Goal: Task Accomplishment & Management: Manage account settings

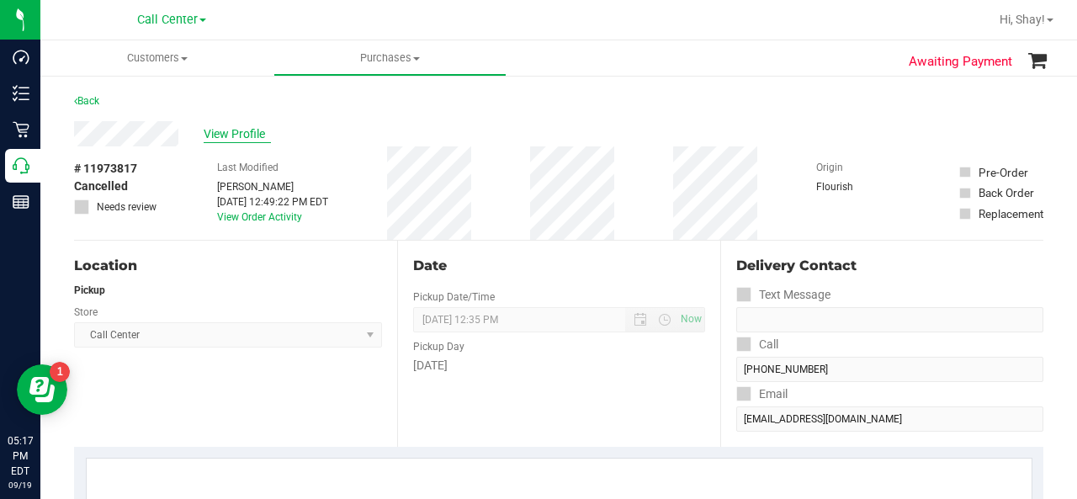
click at [257, 137] on div "View Profile" at bounding box center [559, 133] width 970 height 25
click at [257, 137] on span "View Profile" at bounding box center [237, 134] width 67 height 18
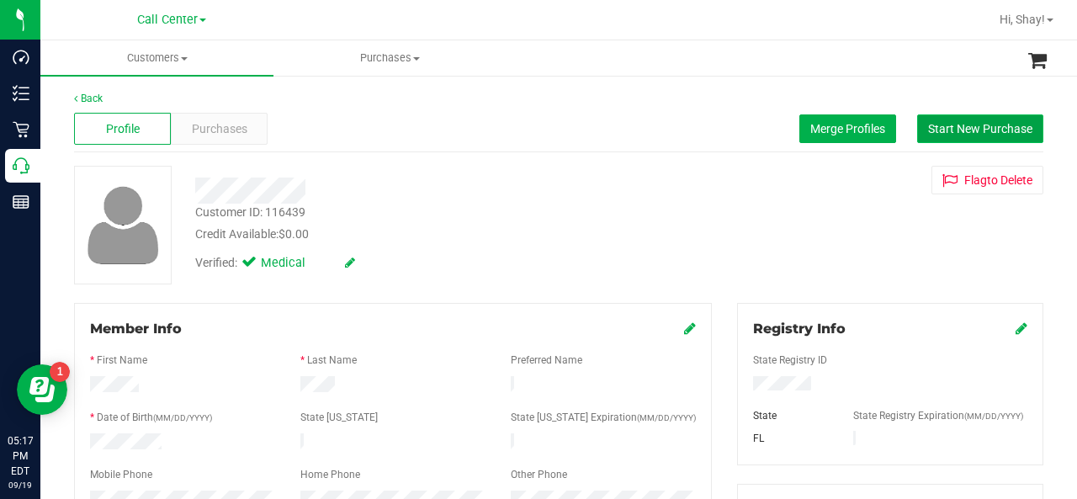
click at [938, 117] on button "Start New Purchase" at bounding box center [980, 128] width 126 height 29
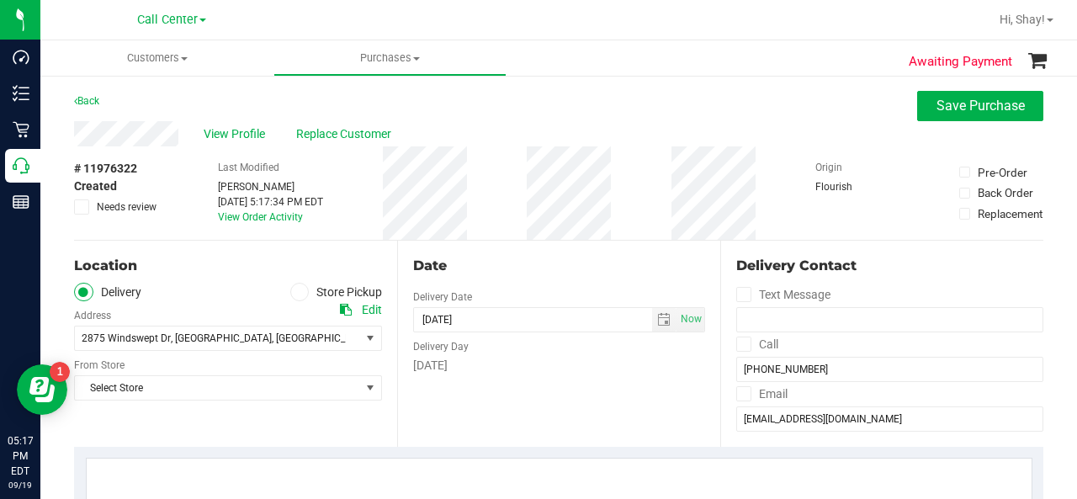
click at [295, 292] on icon at bounding box center [300, 292] width 10 height 0
click at [0, 0] on input "Store Pickup" at bounding box center [0, 0] width 0 height 0
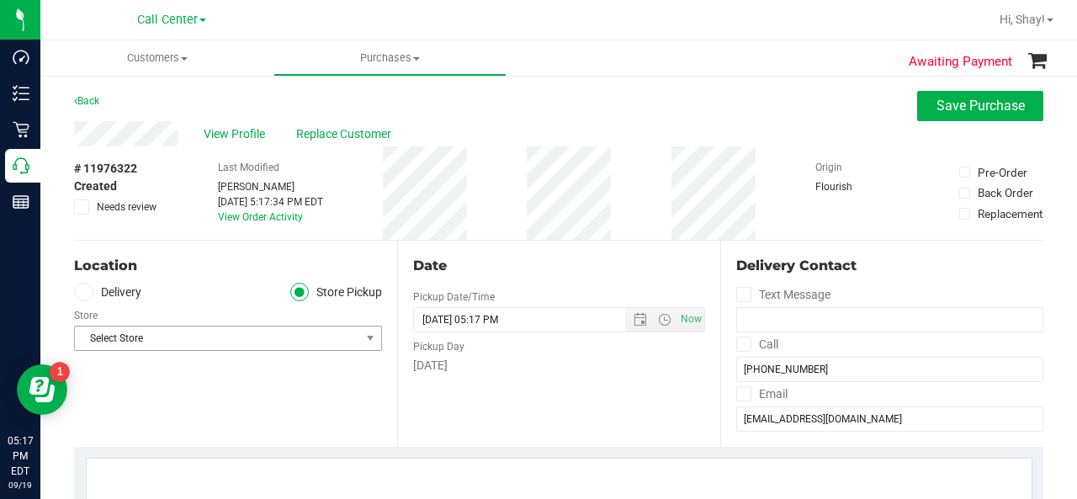
click at [254, 345] on span "Select Store" at bounding box center [217, 339] width 285 height 24
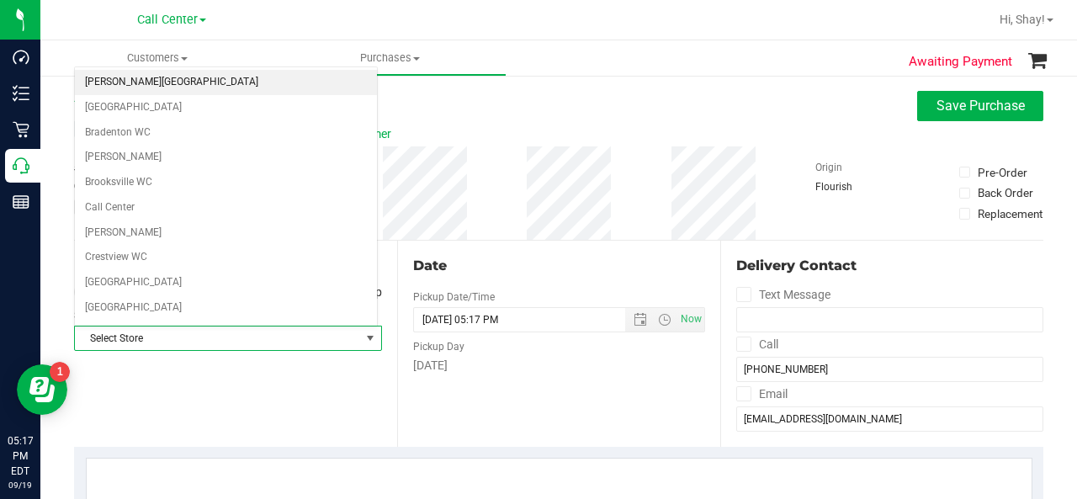
click at [207, 89] on li "[PERSON_NAME][GEOGRAPHIC_DATA]" at bounding box center [226, 82] width 302 height 25
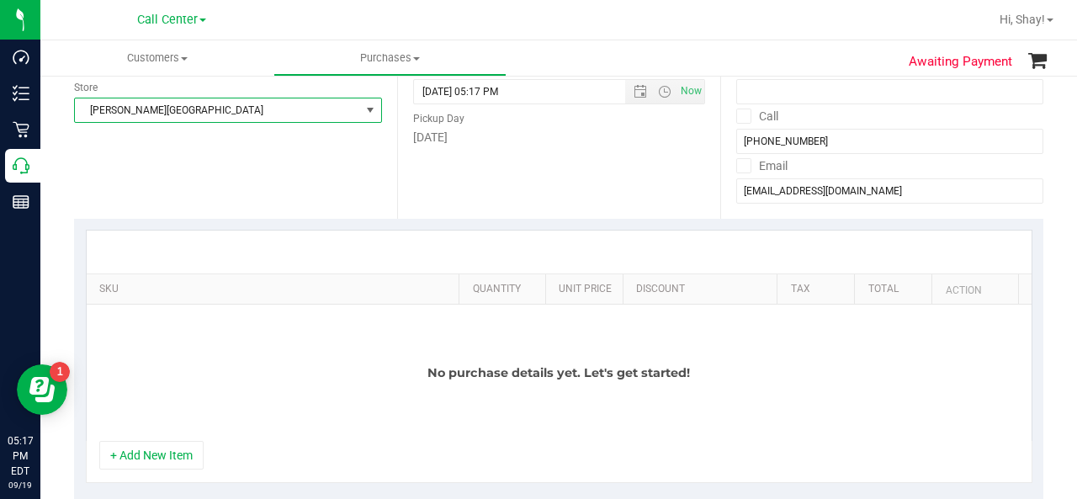
scroll to position [230, 0]
click at [138, 449] on button "+ Add New Item" at bounding box center [151, 453] width 104 height 29
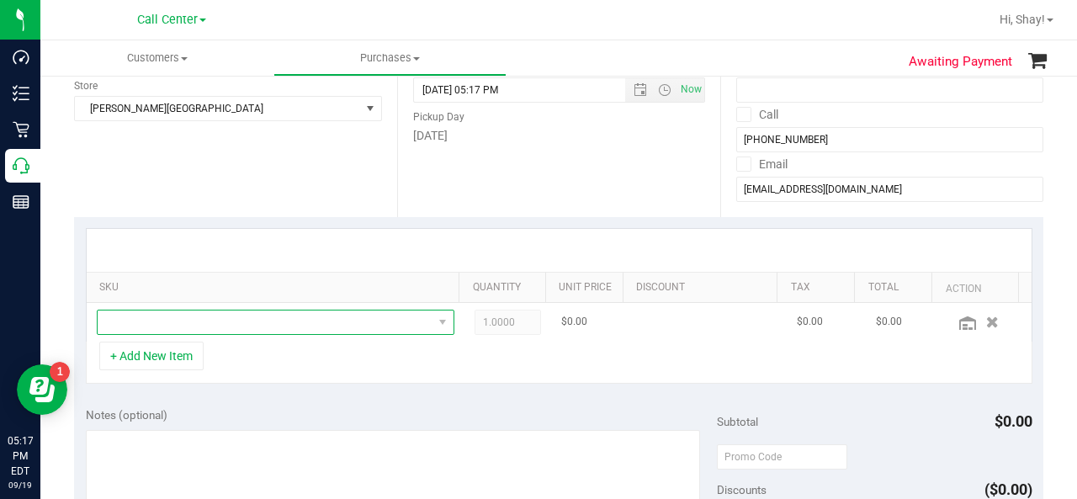
click at [233, 311] on span "NO DATA FOUND" at bounding box center [265, 323] width 335 height 24
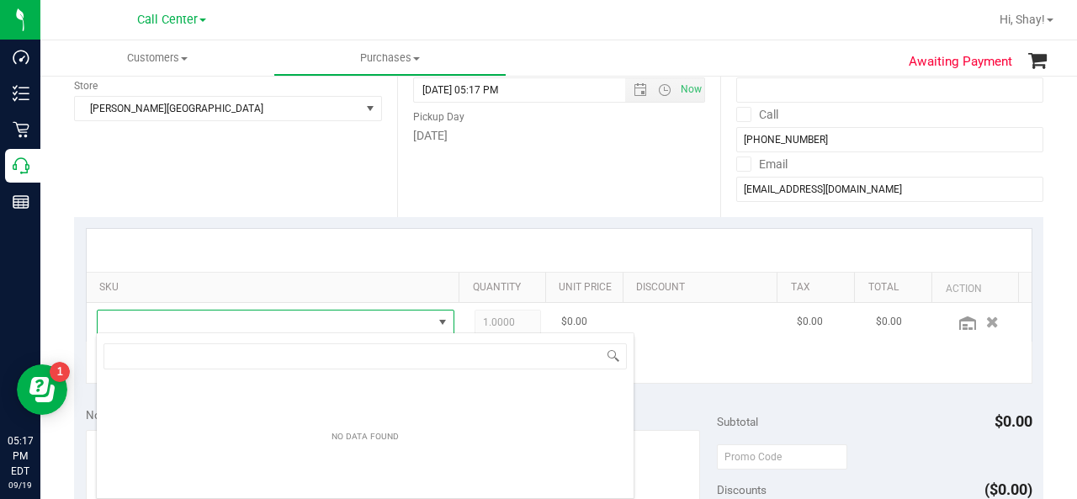
scroll to position [24, 348]
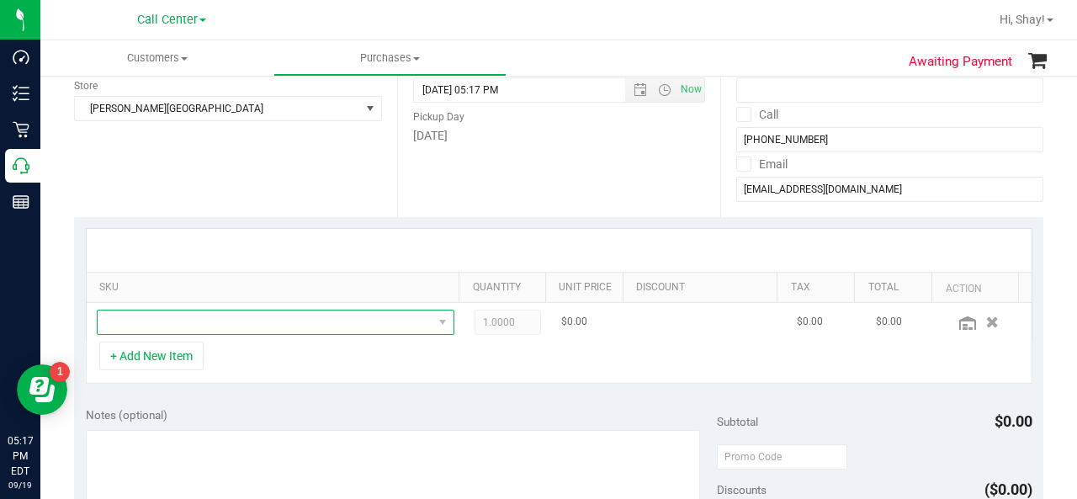
click at [310, 328] on span at bounding box center [265, 323] width 335 height 24
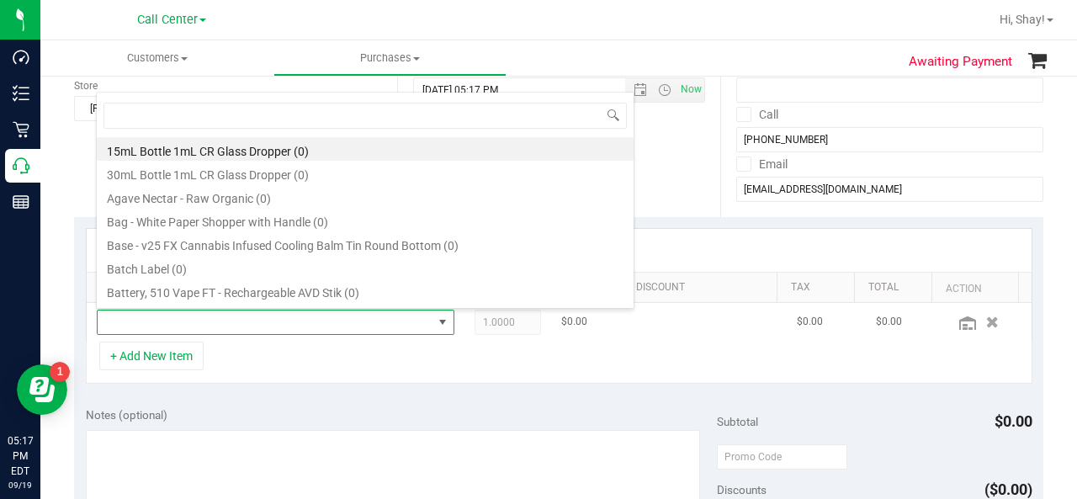
scroll to position [24, 339]
click at [332, 407] on div "Notes (optional)" at bounding box center [401, 415] width 631 height 17
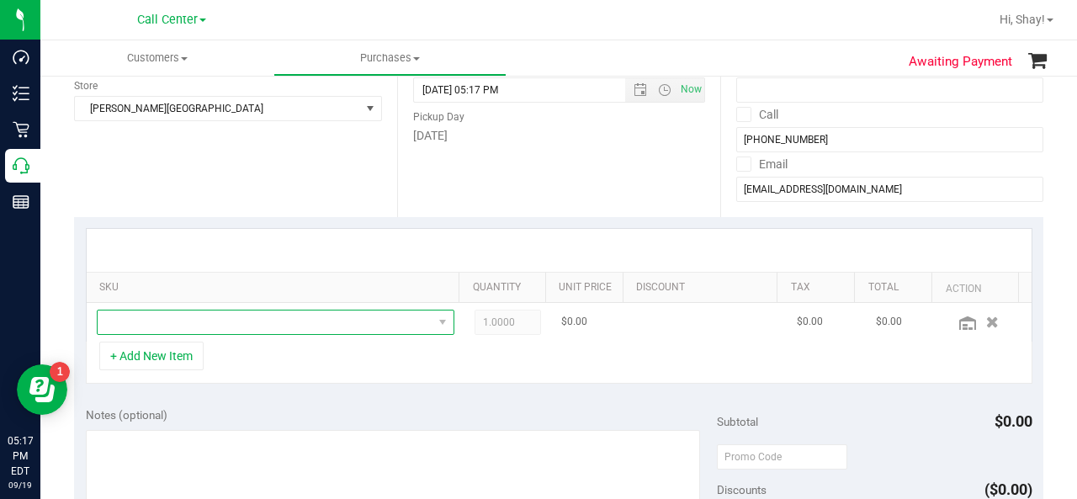
click at [300, 328] on span "NO DATA FOUND" at bounding box center [265, 323] width 335 height 24
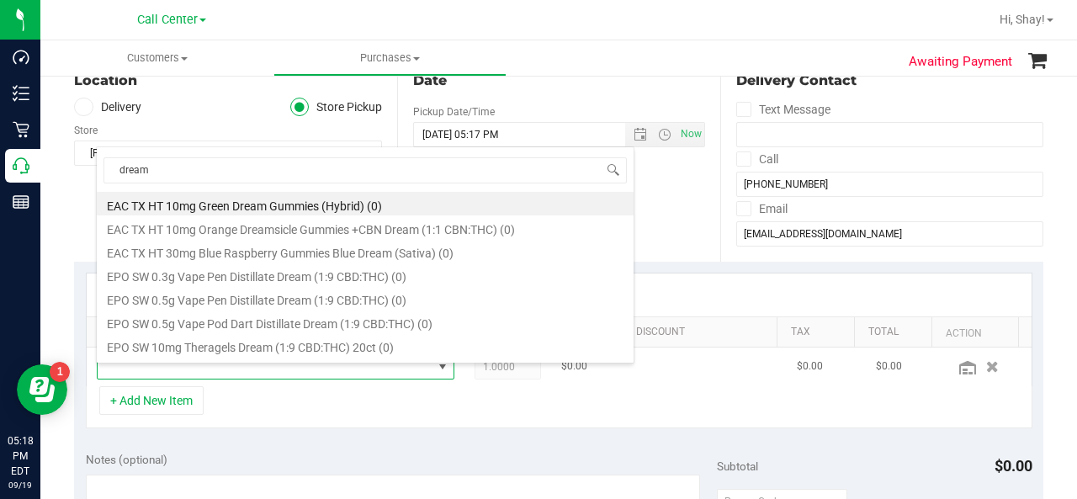
scroll to position [172, 0]
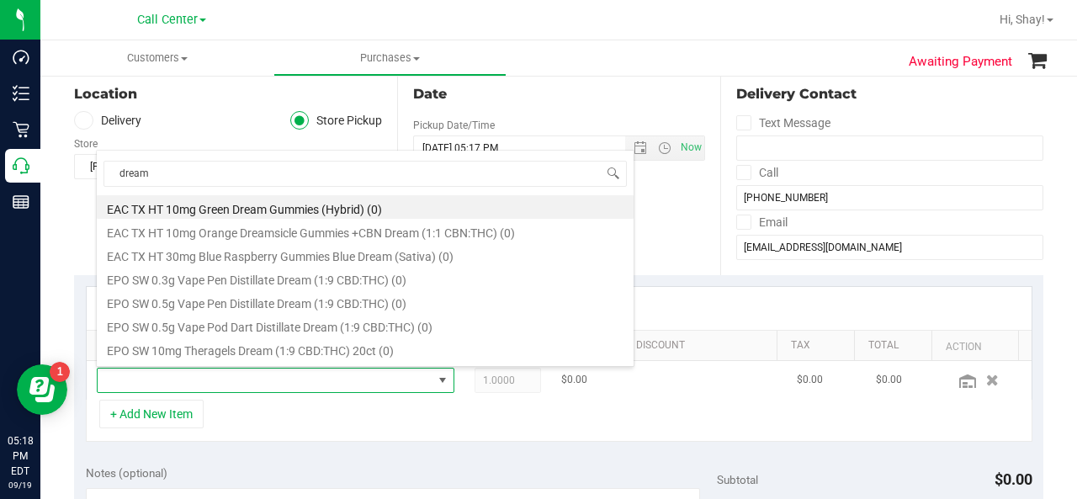
type input "dream"
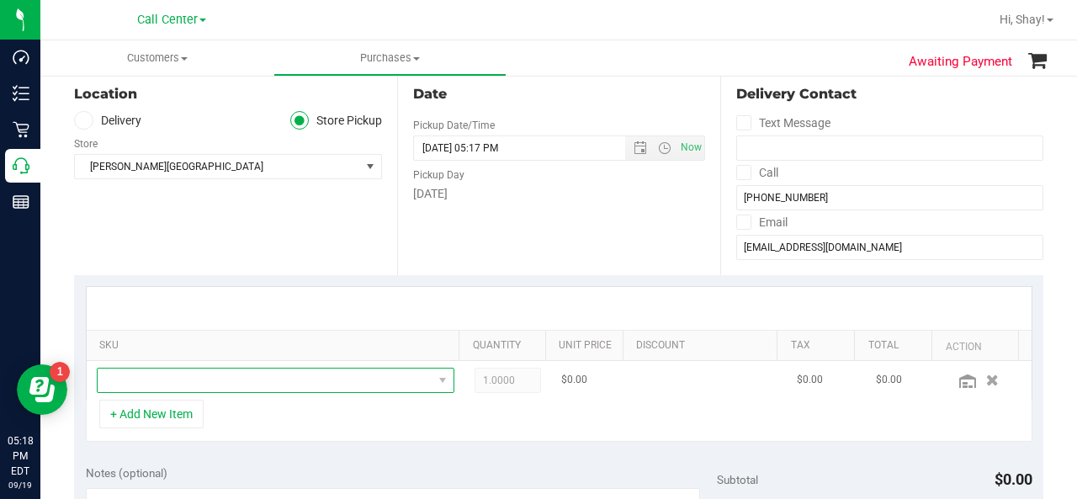
click at [259, 388] on span "NO DATA FOUND" at bounding box center [265, 381] width 335 height 24
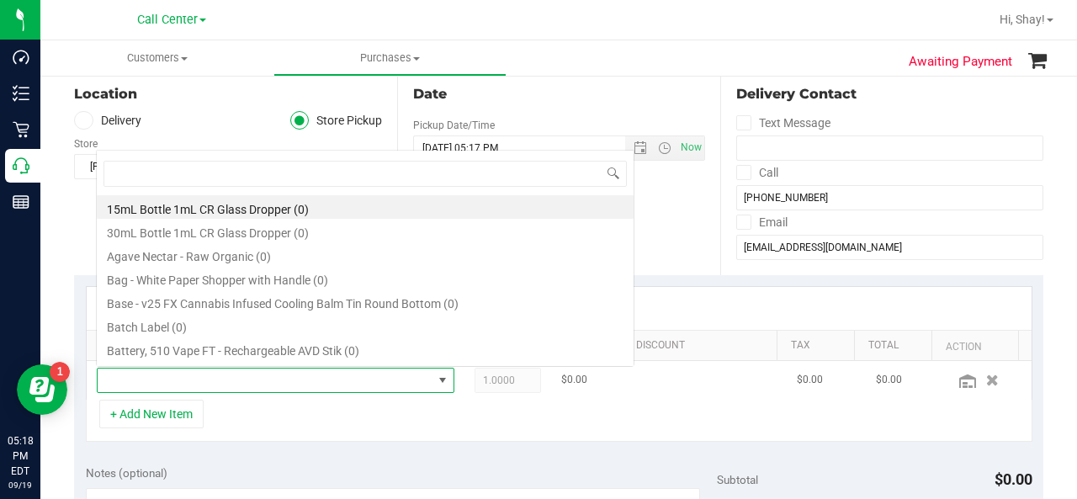
scroll to position [24, 339]
type input "f"
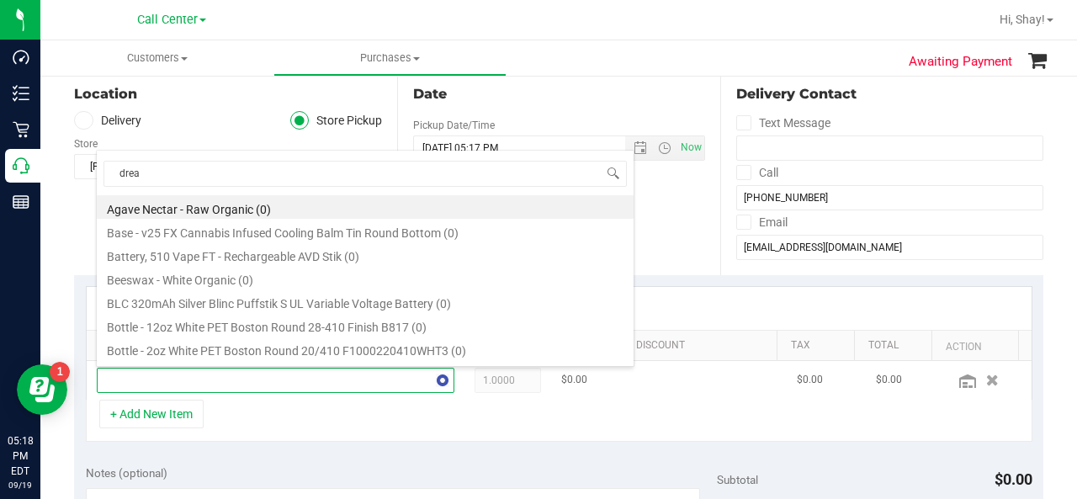
type input "dream"
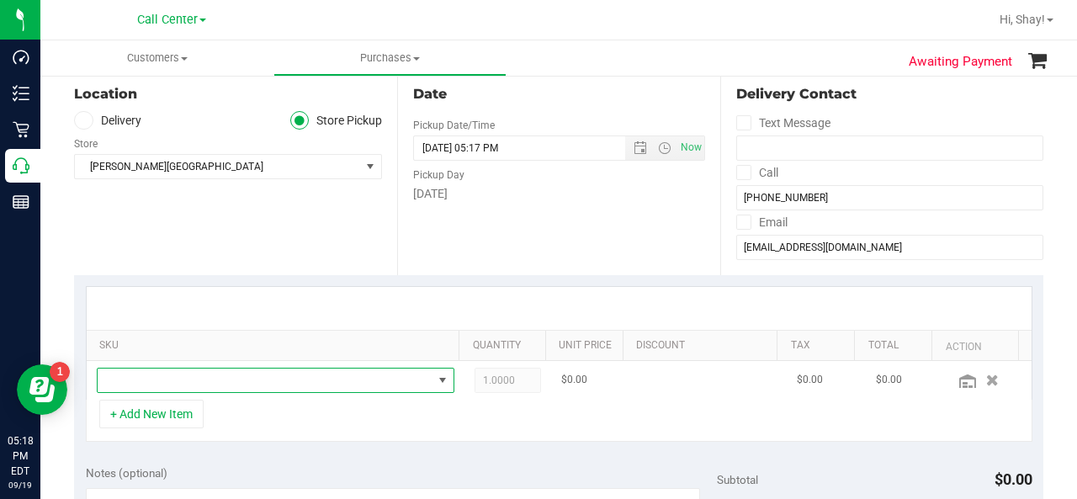
click at [328, 376] on span "NO DATA FOUND" at bounding box center [265, 381] width 335 height 24
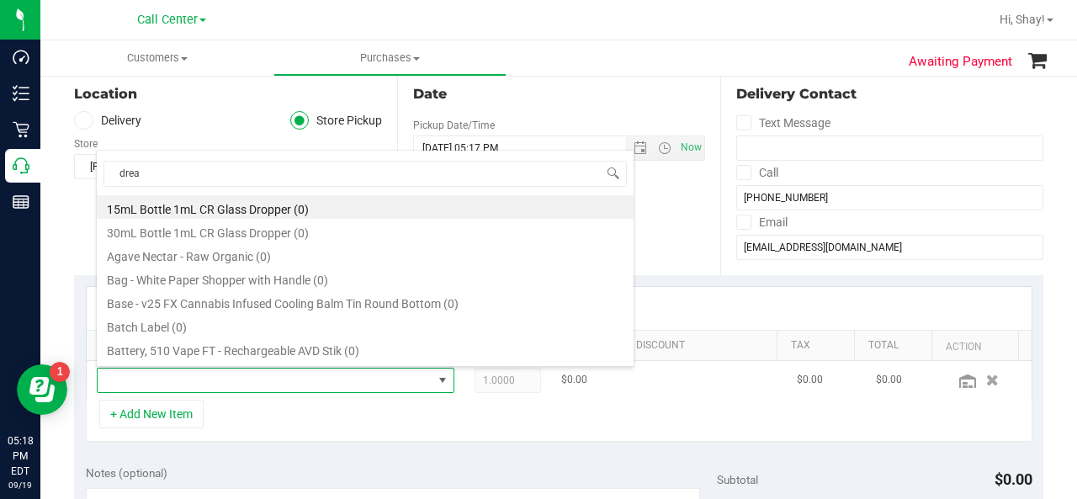
type input "dream"
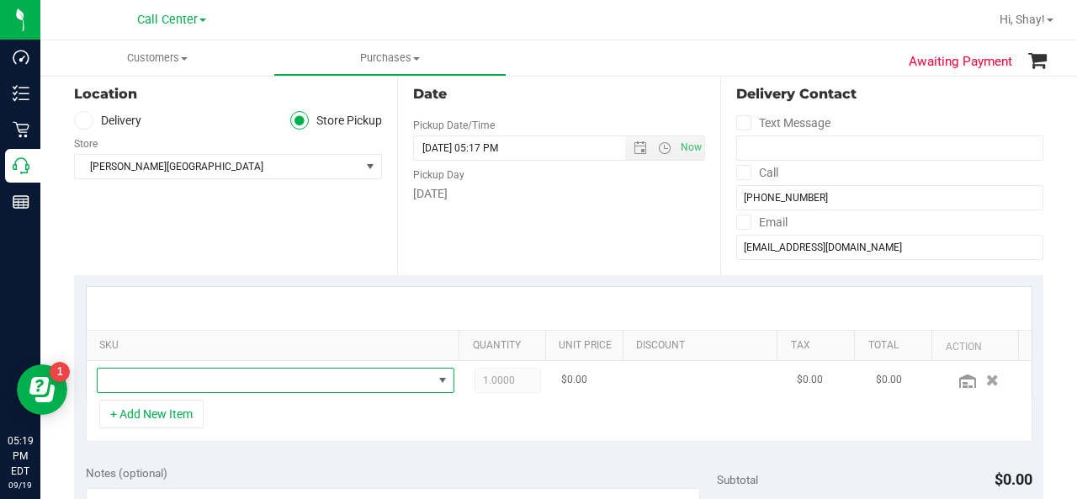
click at [141, 369] on span "NO DATA FOUND" at bounding box center [265, 381] width 335 height 24
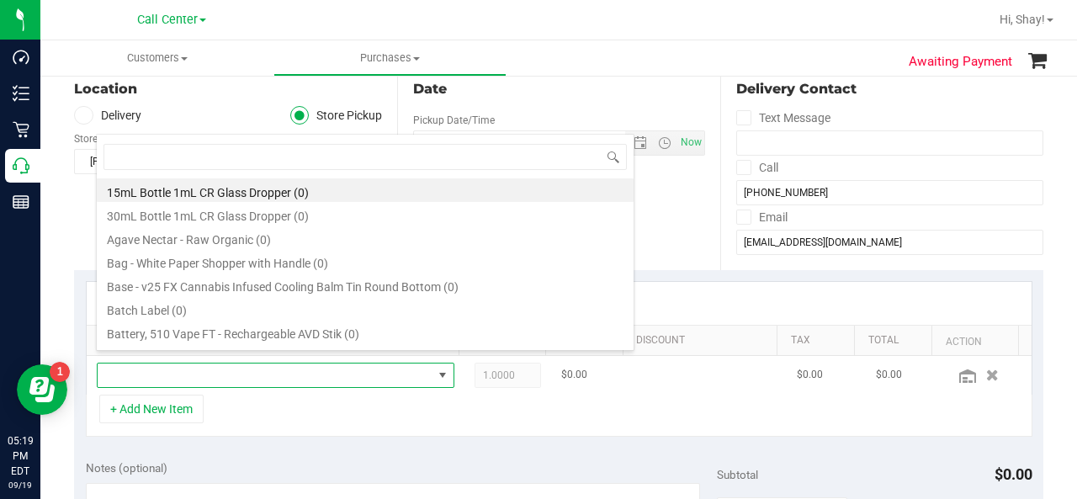
scroll to position [173, 0]
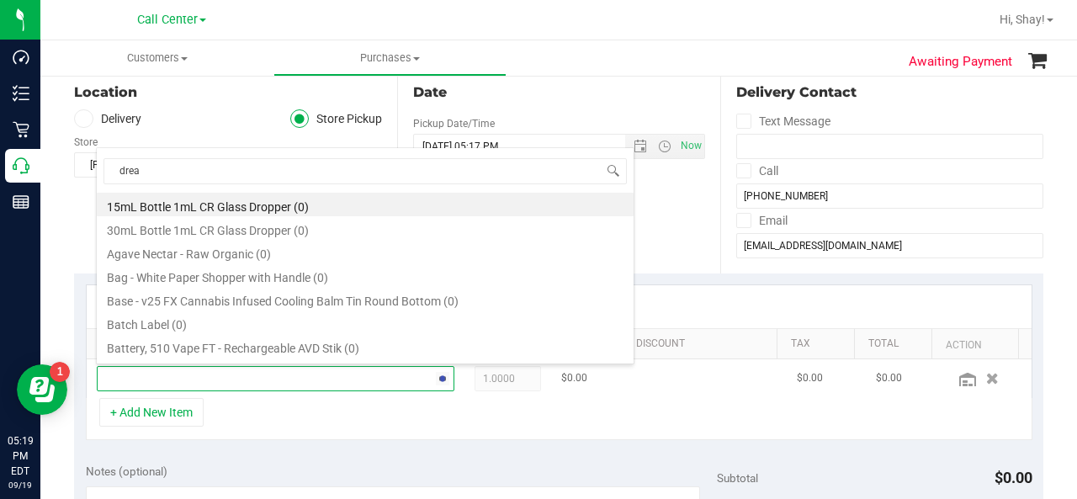
type input "dream"
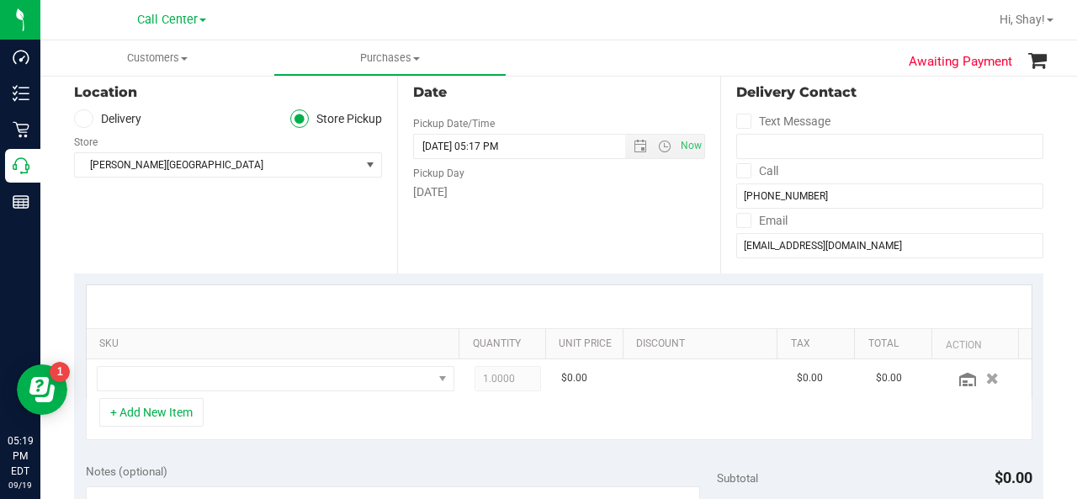
click at [465, 241] on div "Date Pickup Date/Time [DATE] Now [DATE] 05:17 PM Now Pickup Day [DATE]" at bounding box center [558, 170] width 323 height 206
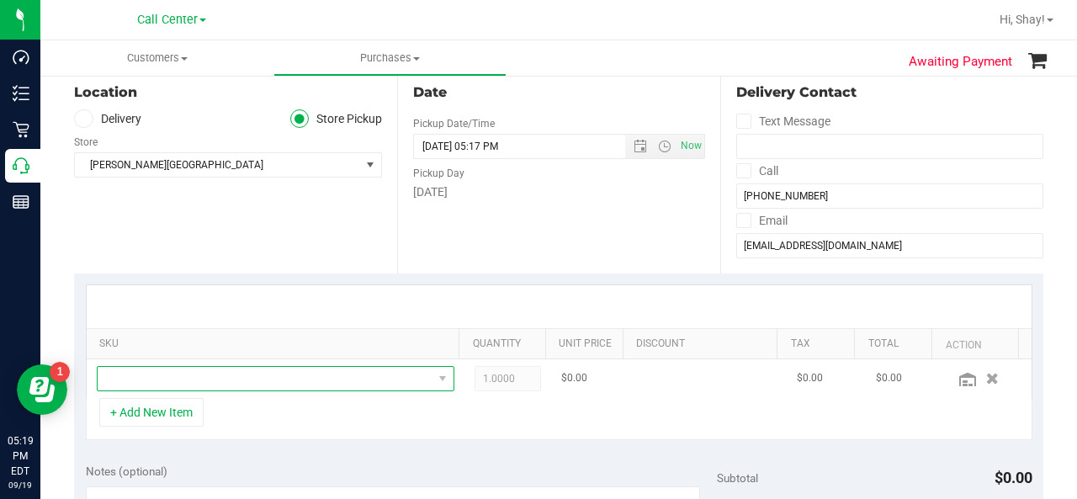
click at [249, 375] on span "NO DATA FOUND" at bounding box center [265, 379] width 335 height 24
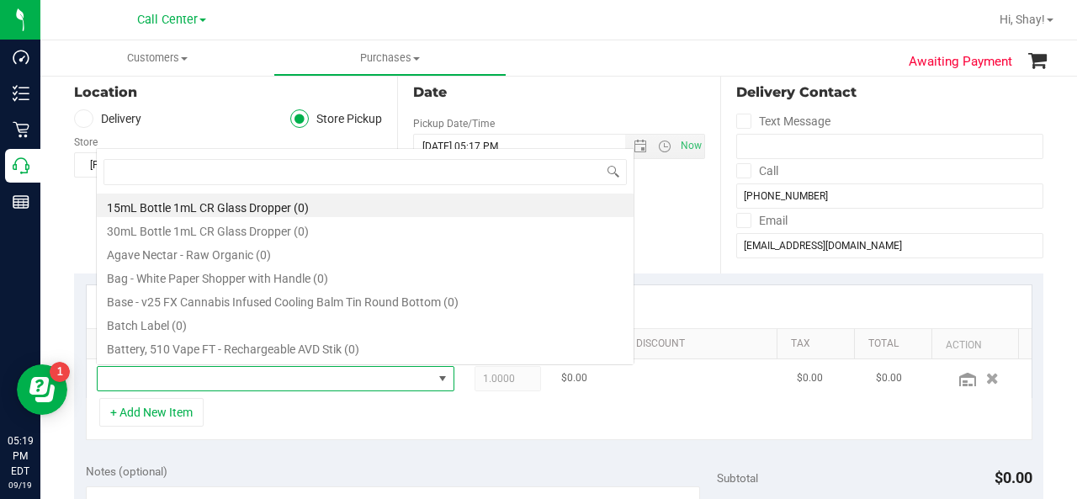
scroll to position [24, 339]
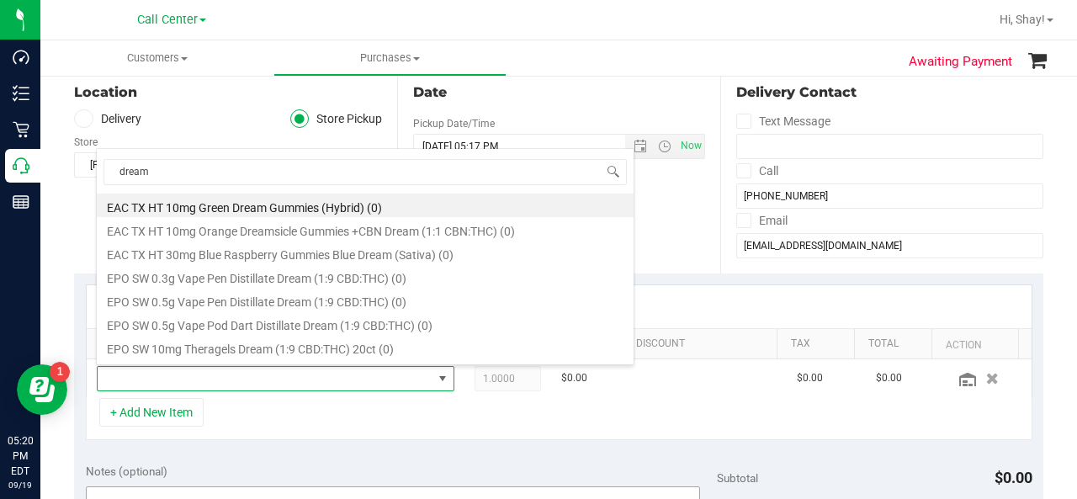
type input "dream"
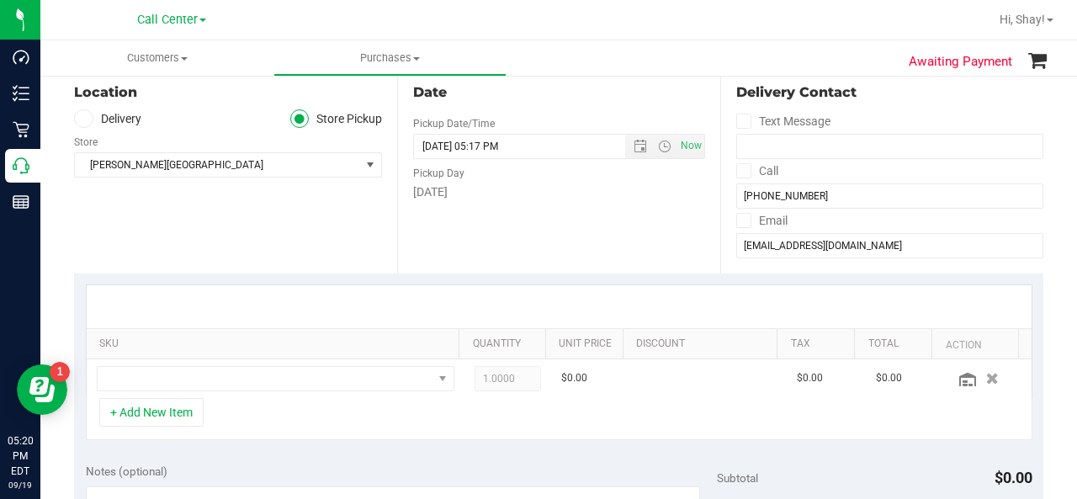
click at [710, 122] on div "Date Pickup Date/Time [DATE] Now [DATE] 05:17 PM Now Pickup Day [DATE]" at bounding box center [558, 170] width 323 height 206
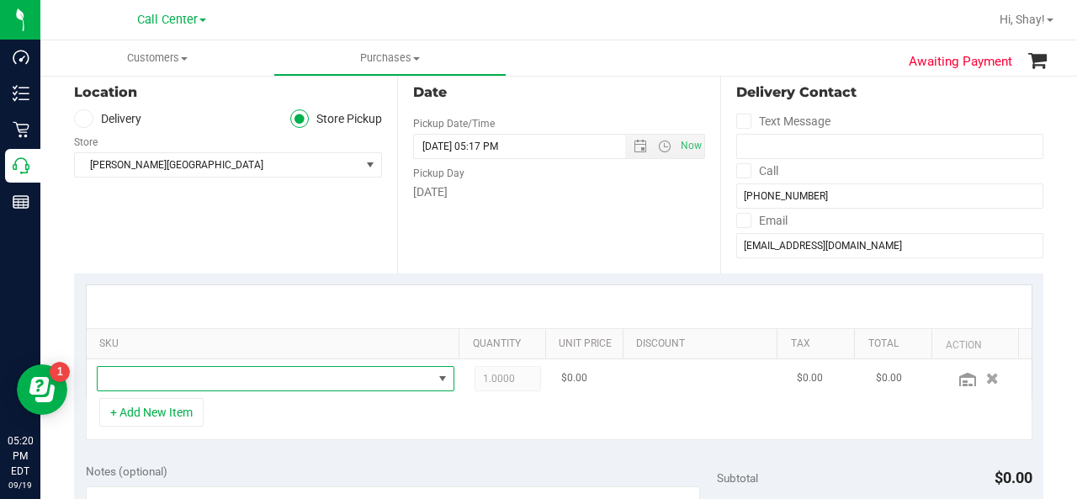
click at [136, 386] on span "NO DATA FOUND" at bounding box center [265, 379] width 335 height 24
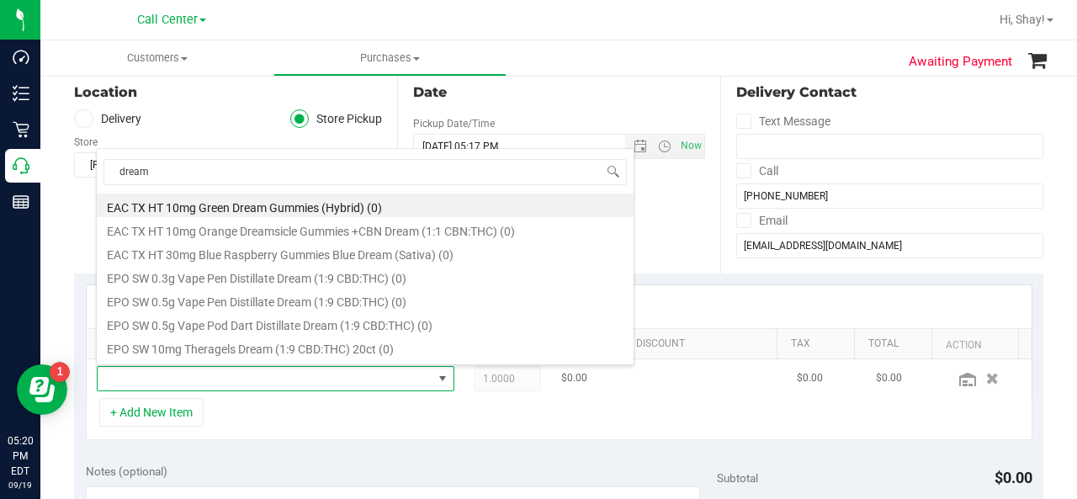
type input "dream"
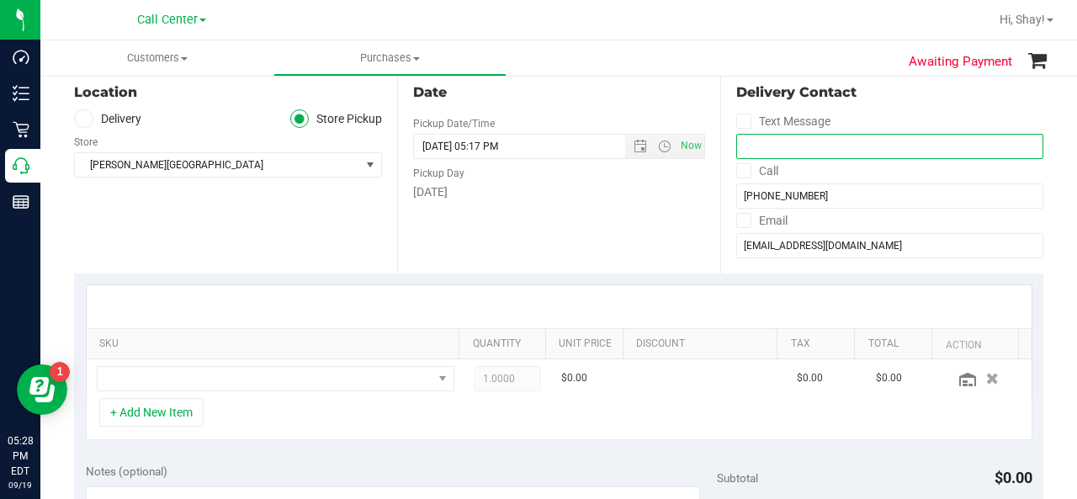
click at [942, 134] on input "tel" at bounding box center [889, 146] width 307 height 25
click at [142, 153] on span "[PERSON_NAME][GEOGRAPHIC_DATA]" at bounding box center [217, 165] width 285 height 24
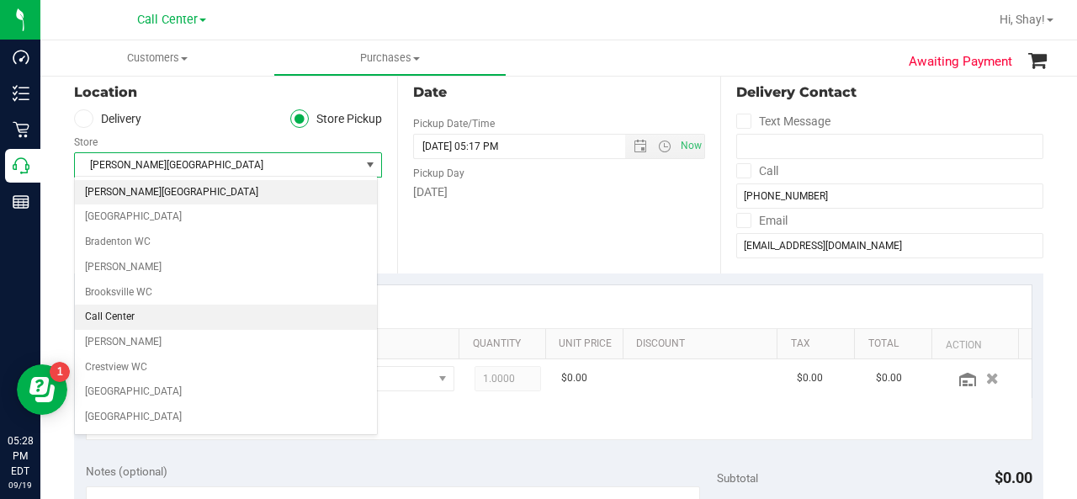
click at [115, 312] on li "Call Center" at bounding box center [226, 317] width 302 height 25
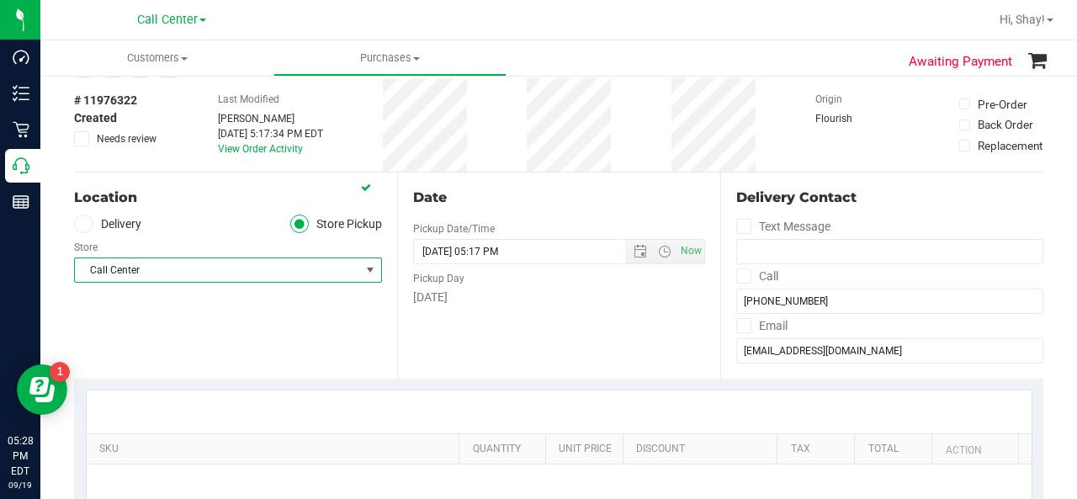
scroll to position [0, 0]
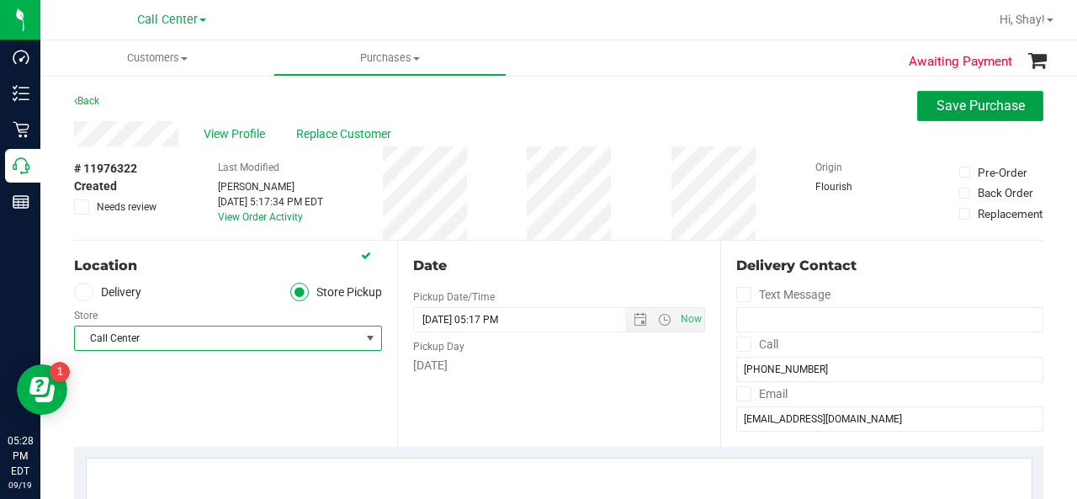
click at [961, 105] on span "Save Purchase" at bounding box center [981, 106] width 88 height 16
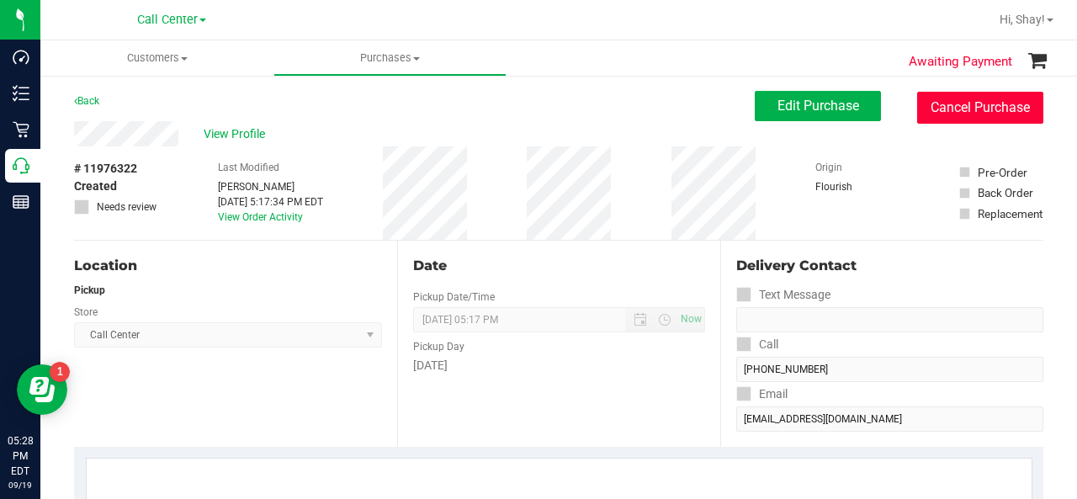
click at [975, 111] on button "Cancel Purchase" at bounding box center [980, 108] width 126 height 32
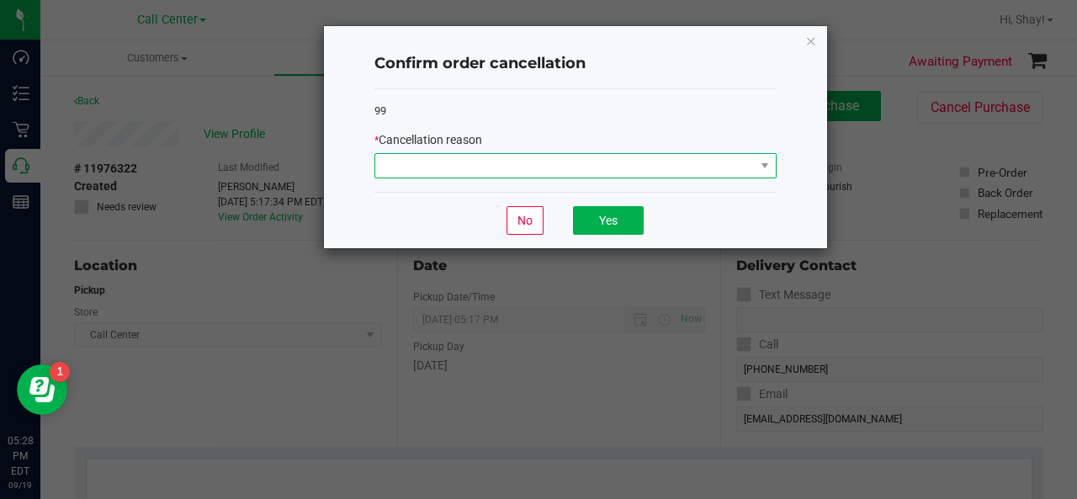
click at [723, 164] on span at bounding box center [565, 166] width 380 height 24
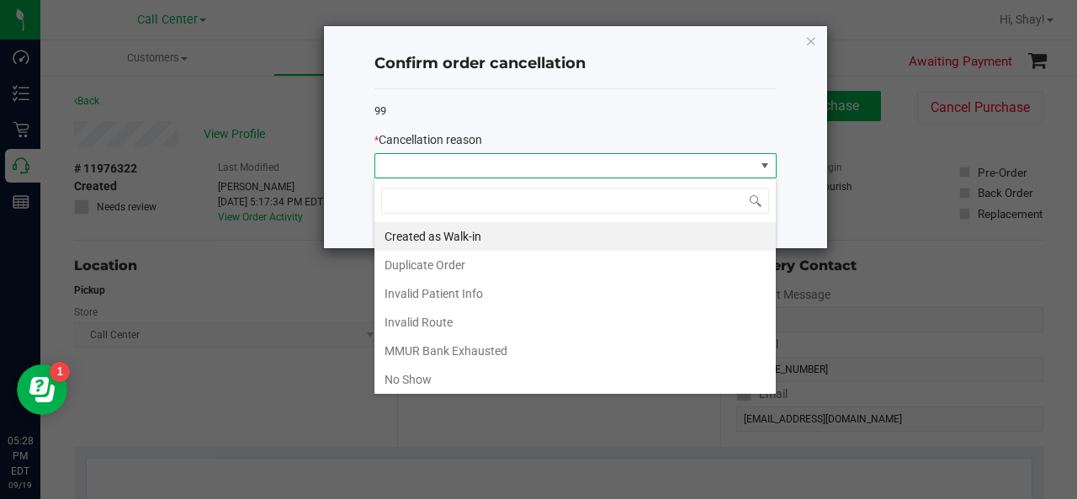
scroll to position [84, 0]
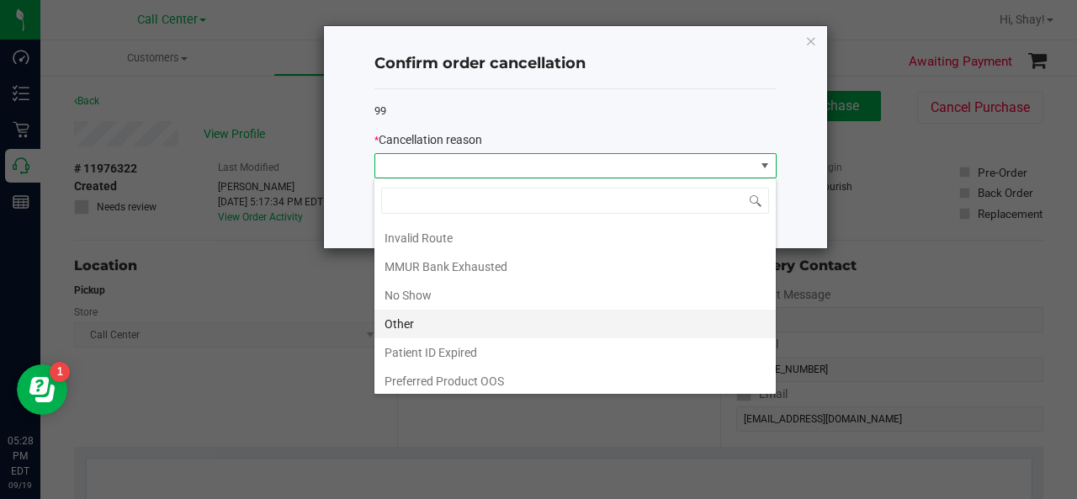
click at [544, 316] on li "Other" at bounding box center [575, 324] width 401 height 29
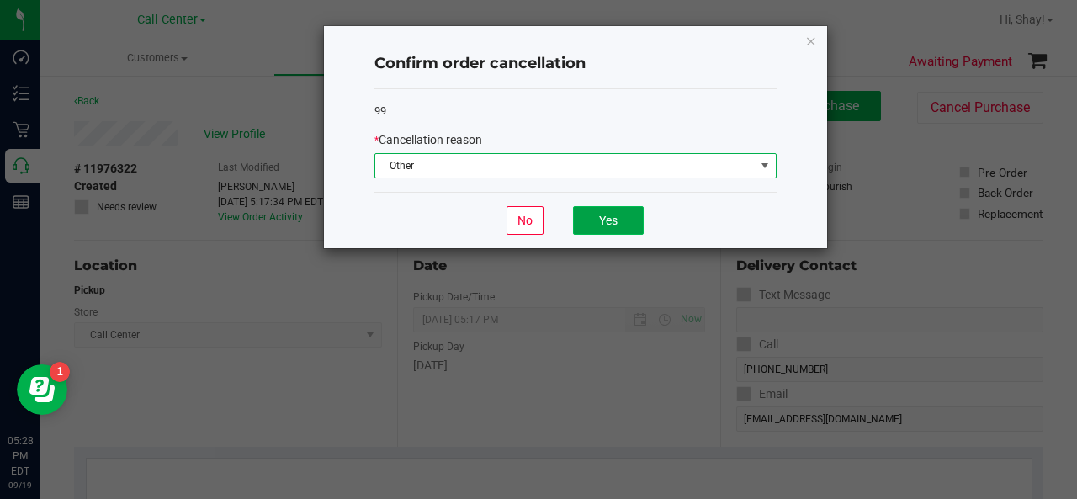
click at [633, 209] on button "Yes" at bounding box center [608, 220] width 71 height 29
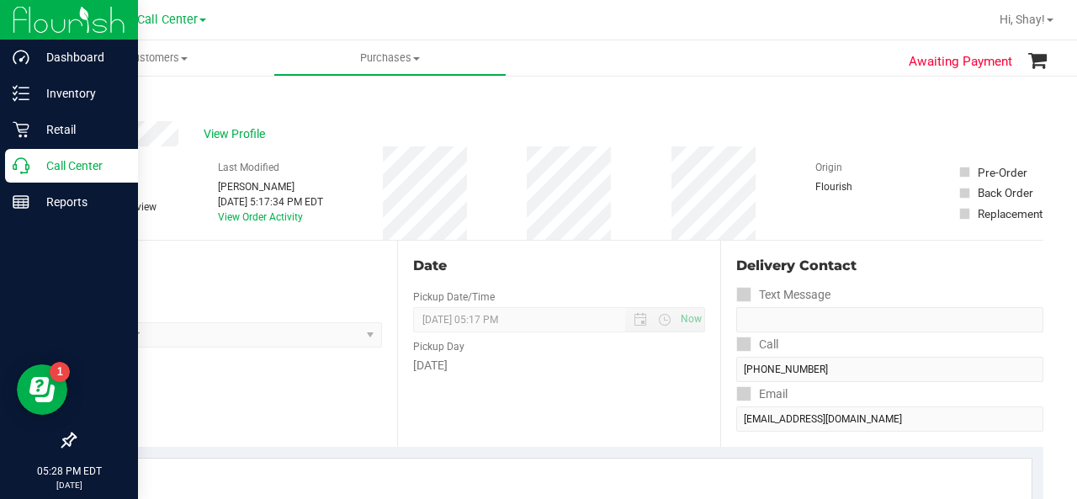
click at [16, 157] on div "Call Center" at bounding box center [71, 166] width 133 height 34
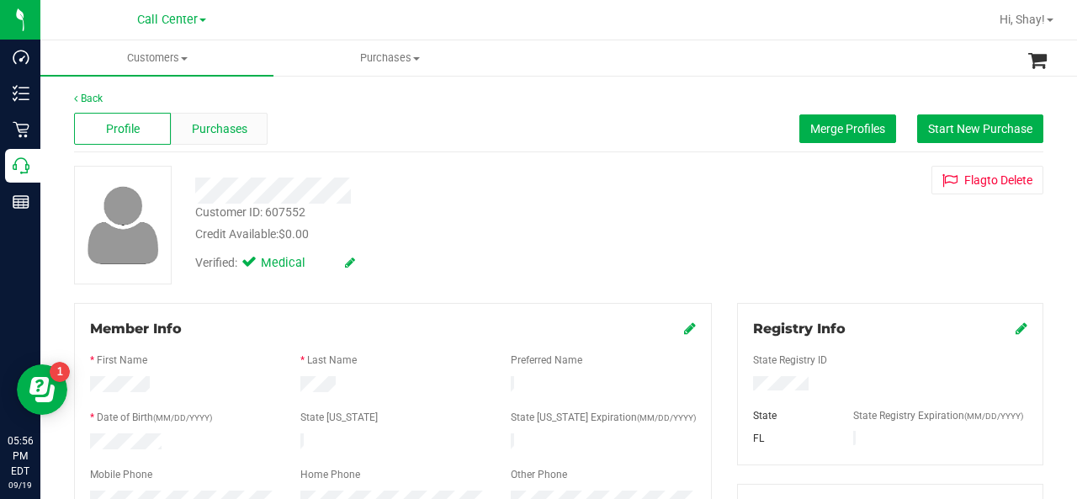
click at [214, 133] on span "Purchases" at bounding box center [220, 129] width 56 height 18
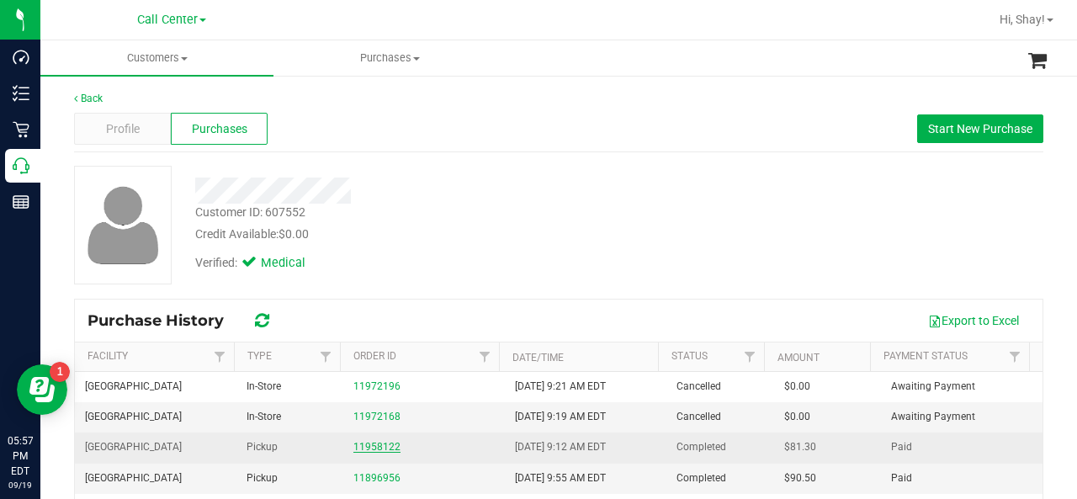
click at [371, 444] on link "11958122" at bounding box center [376, 447] width 47 height 12
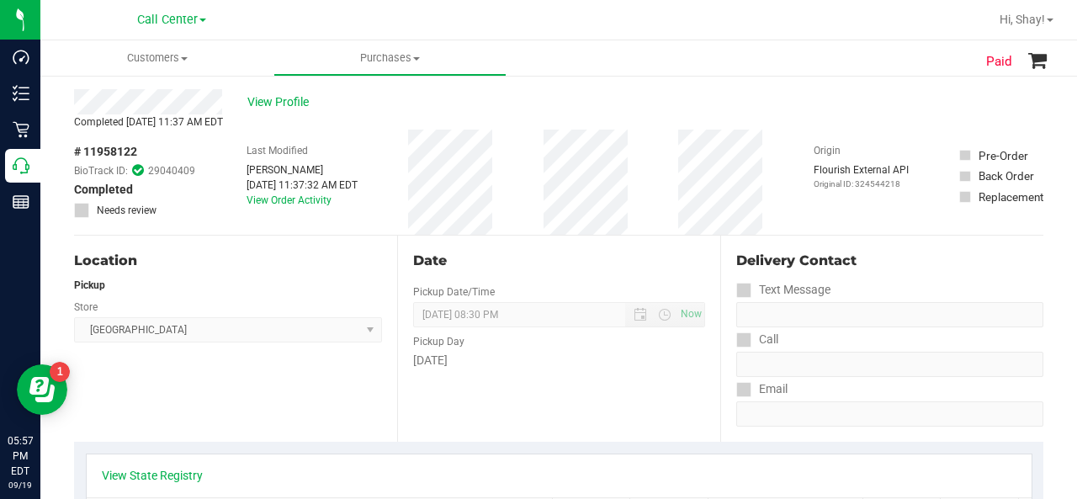
scroll to position [30, 0]
click at [300, 205] on link "View Order Activity" at bounding box center [289, 202] width 85 height 12
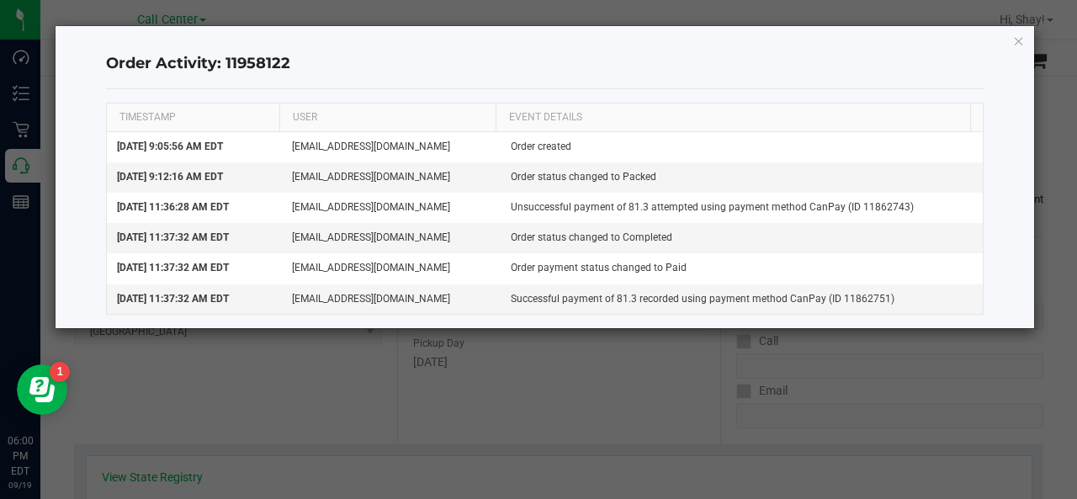
click at [1012, 397] on ngb-modal-window "Order Activity: 11958122 TIMESTAMP USER EVENT DETAILS [DATE] 9:05:56 AM EDT [EM…" at bounding box center [545, 249] width 1090 height 499
click at [1018, 45] on icon "button" at bounding box center [1019, 40] width 12 height 20
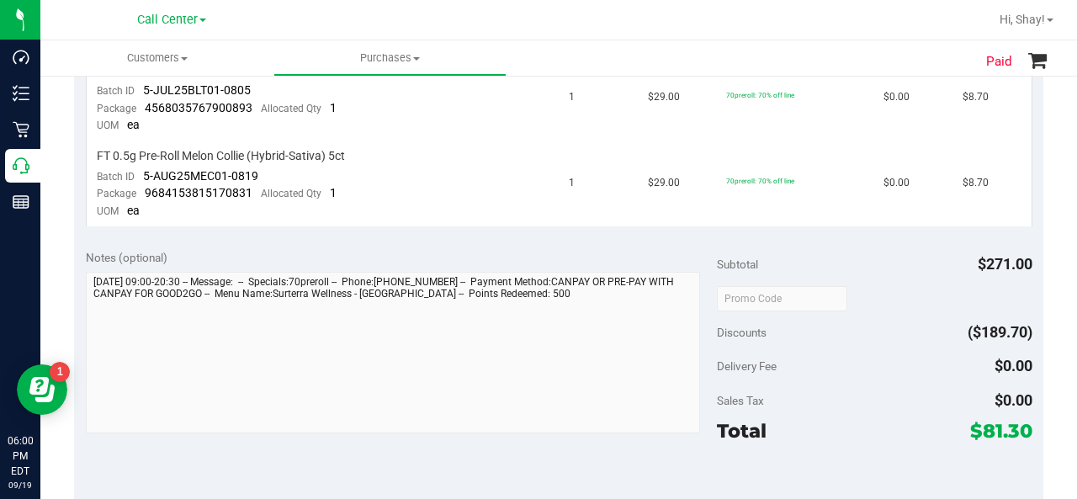
scroll to position [1020, 0]
click at [370, 452] on div "Notes (optional) Subtotal $271.00 Discounts ($189.70) Delivery Fee $0.00 Sales …" at bounding box center [559, 387] width 970 height 303
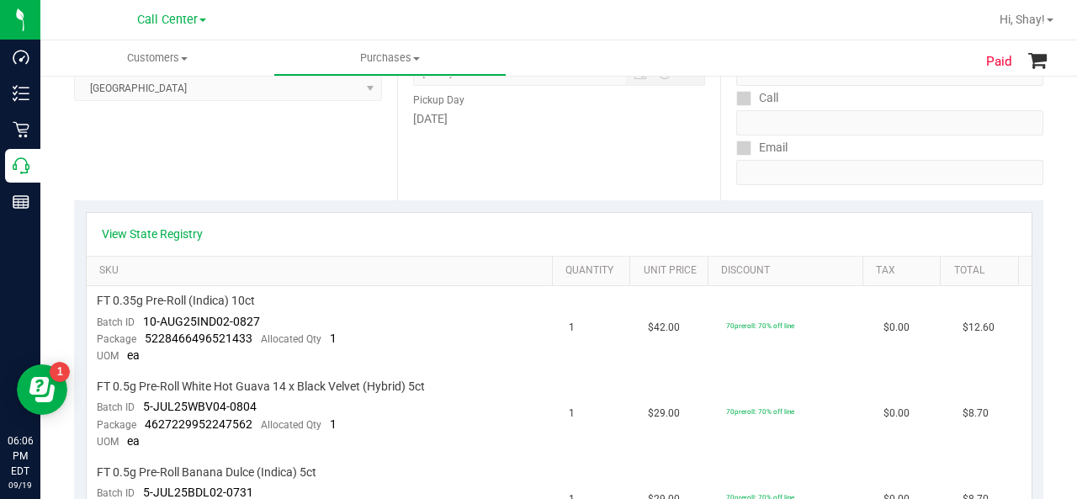
scroll to position [0, 0]
